Goal: Obtain resource: Obtain resource

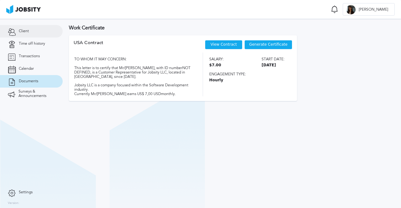
click at [15, 33] on icon at bounding box center [12, 32] width 8 height 6
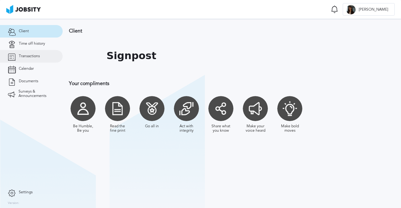
click at [37, 57] on span "Transactions" at bounding box center [29, 56] width 21 height 4
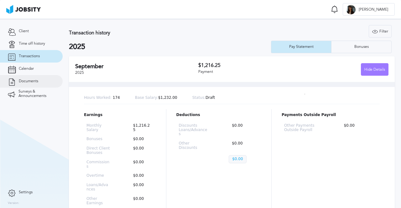
click at [41, 84] on link "Documents" at bounding box center [31, 81] width 63 height 13
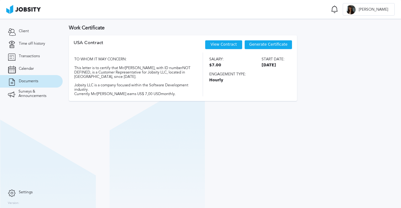
click at [225, 43] on link "View Contract" at bounding box center [223, 44] width 26 height 4
click at [262, 42] on div "Generate Certificate" at bounding box center [268, 44] width 48 height 9
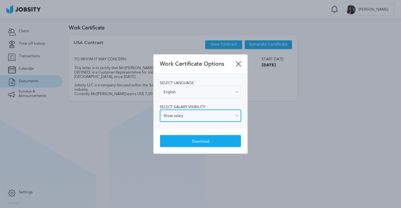
click at [210, 117] on input "Show salary" at bounding box center [200, 116] width 81 height 13
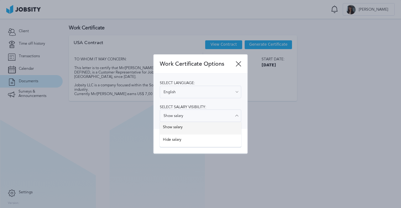
click at [207, 128] on div "Work Certificate Options Select language: English English Spanish Select salary…" at bounding box center [200, 105] width 94 height 100
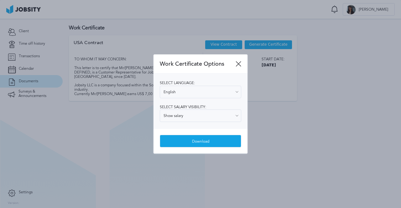
click at [205, 139] on div "Download" at bounding box center [200, 141] width 81 height 13
